Goal: Transaction & Acquisition: Purchase product/service

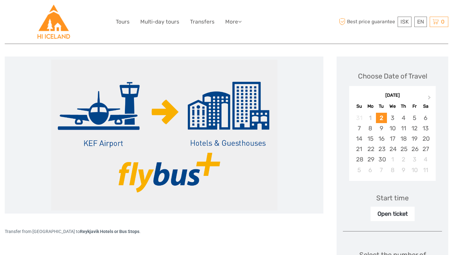
scroll to position [53, 0]
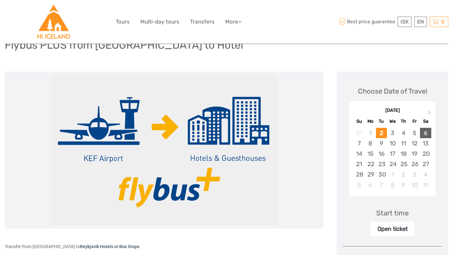
click at [425, 133] on div "6" at bounding box center [425, 133] width 11 height 10
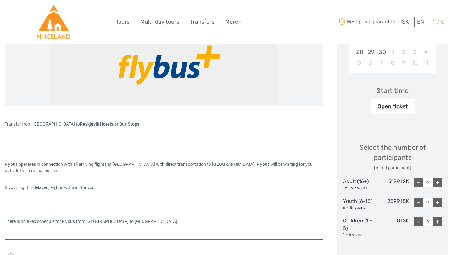
scroll to position [177, 0]
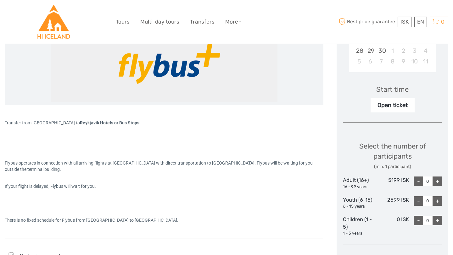
click at [439, 180] on div "+" at bounding box center [436, 181] width 9 height 9
type input "1"
click at [395, 46] on link "€" at bounding box center [399, 47] width 21 height 11
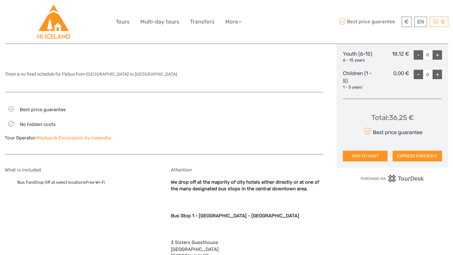
scroll to position [331, 0]
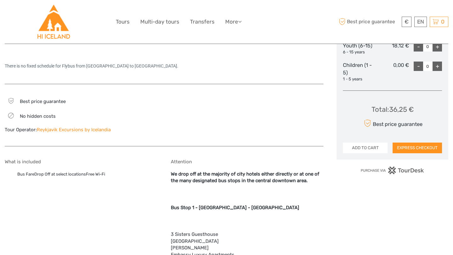
click at [363, 150] on button "ADD TO CART" at bounding box center [365, 148] width 45 height 11
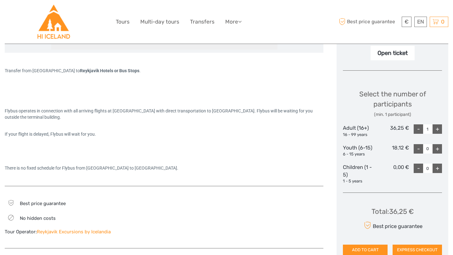
scroll to position [238, 0]
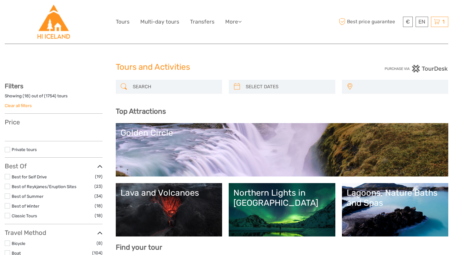
select select
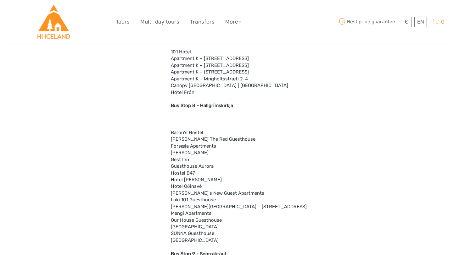
scroll to position [943, 0]
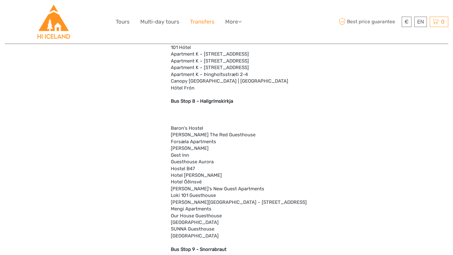
click at [195, 20] on link "Transfers" at bounding box center [202, 21] width 25 height 9
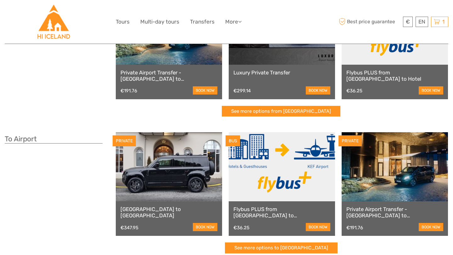
scroll to position [91, 0]
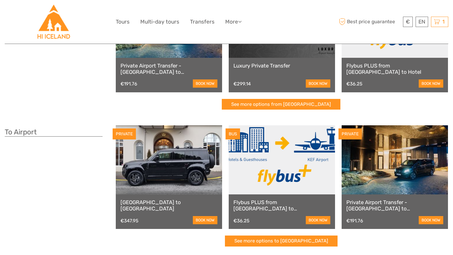
click at [283, 172] on link at bounding box center [282, 159] width 106 height 69
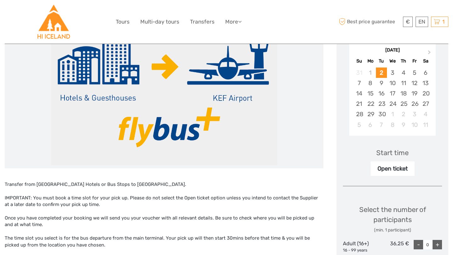
scroll to position [109, 0]
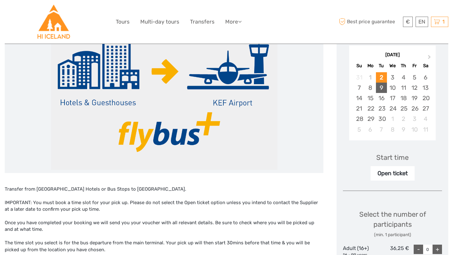
click at [381, 86] on div "9" at bounding box center [381, 88] width 11 height 10
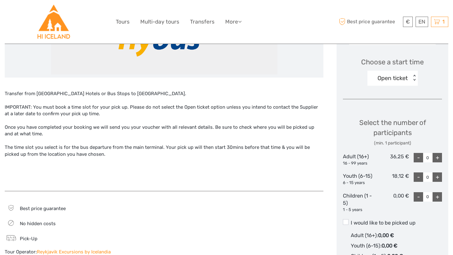
scroll to position [206, 0]
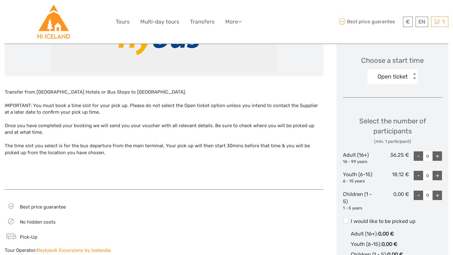
click at [437, 156] on div "+" at bounding box center [436, 156] width 9 height 9
type input "1"
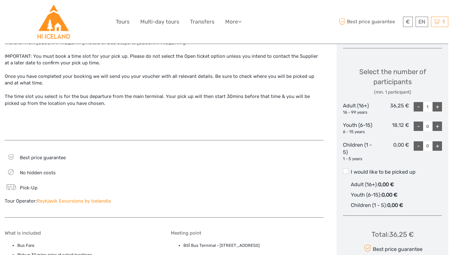
scroll to position [257, 0]
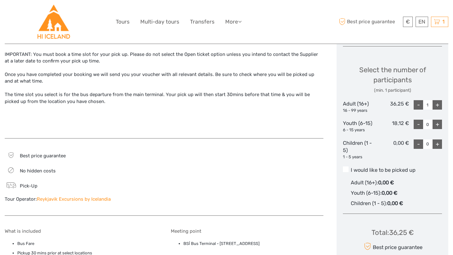
click at [345, 169] on span at bounding box center [346, 170] width 6 height 6
click at [351, 168] on input "I would like to be picked up" at bounding box center [351, 168] width 0 height 0
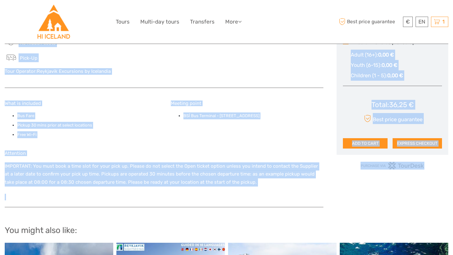
scroll to position [387, 0]
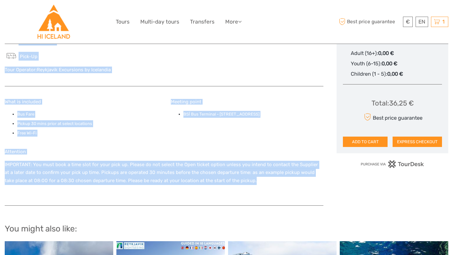
drag, startPoint x: 5, startPoint y: 128, endPoint x: 52, endPoint y: 203, distance: 88.5
copy div "Loremips dolo Sitametco Adipis el Sed Doeiu te INC Utlabor. ETDOLOREM: Ali enim…"
click at [146, 129] on ul "Bus Fare Pickup 30 mins prior at select locations Free Wi-Fi" at bounding box center [81, 124] width 153 height 26
